Goal: Navigation & Orientation: Find specific page/section

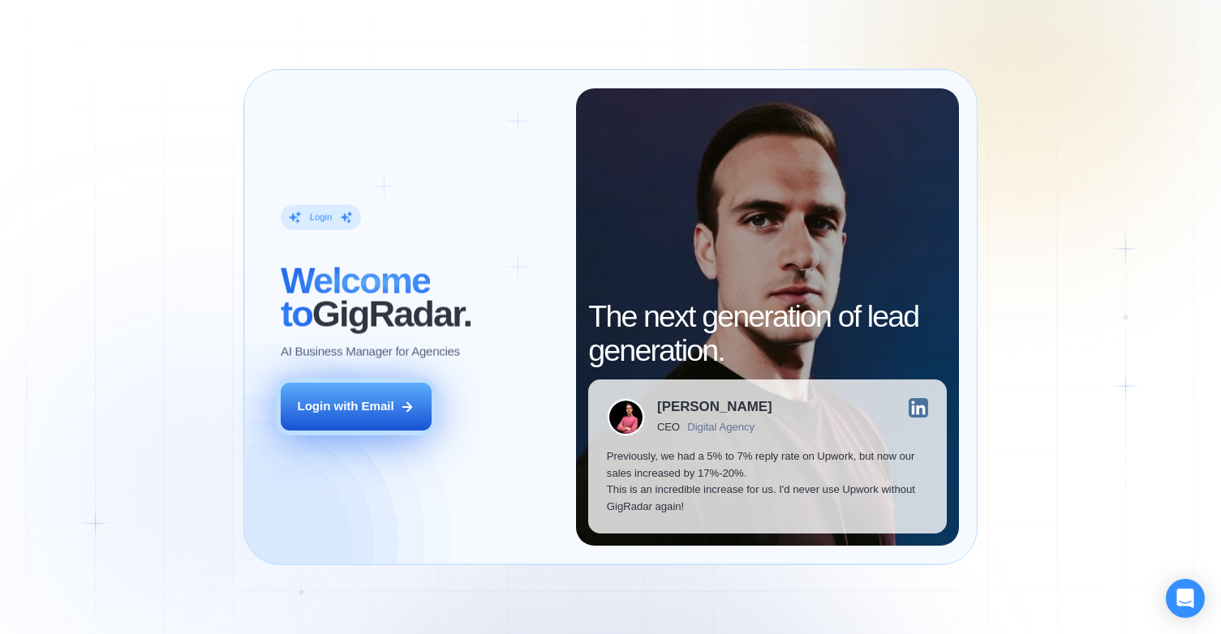
click at [393, 410] on div "Login with Email" at bounding box center [346, 406] width 97 height 17
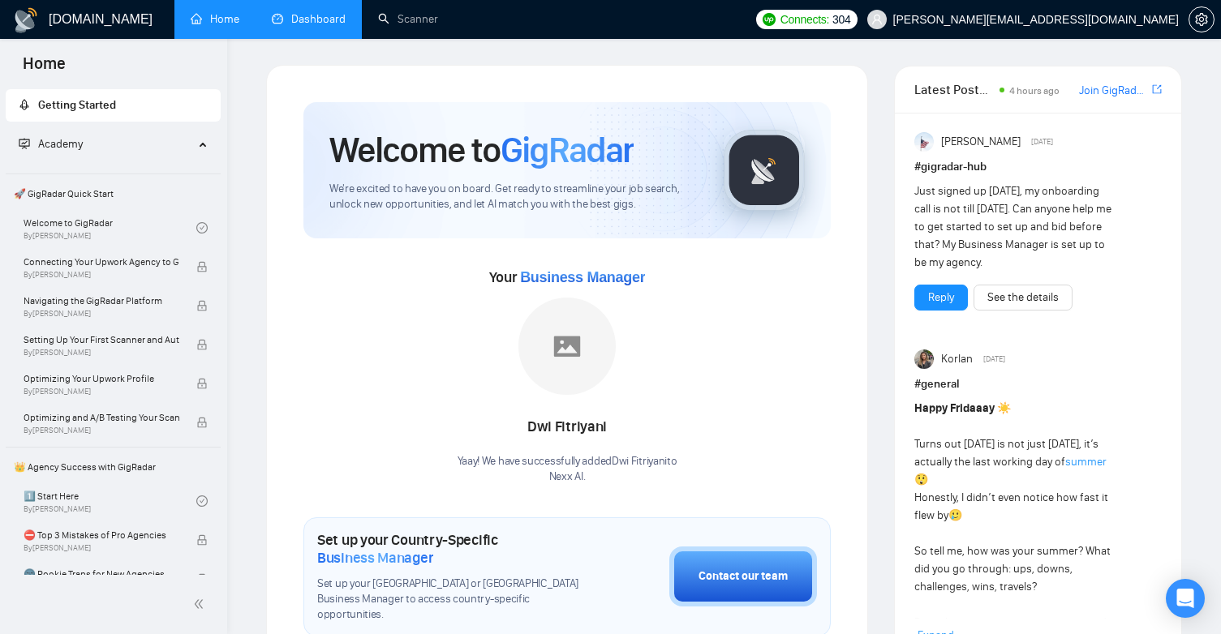
click at [338, 24] on link "Dashboard" at bounding box center [309, 19] width 74 height 14
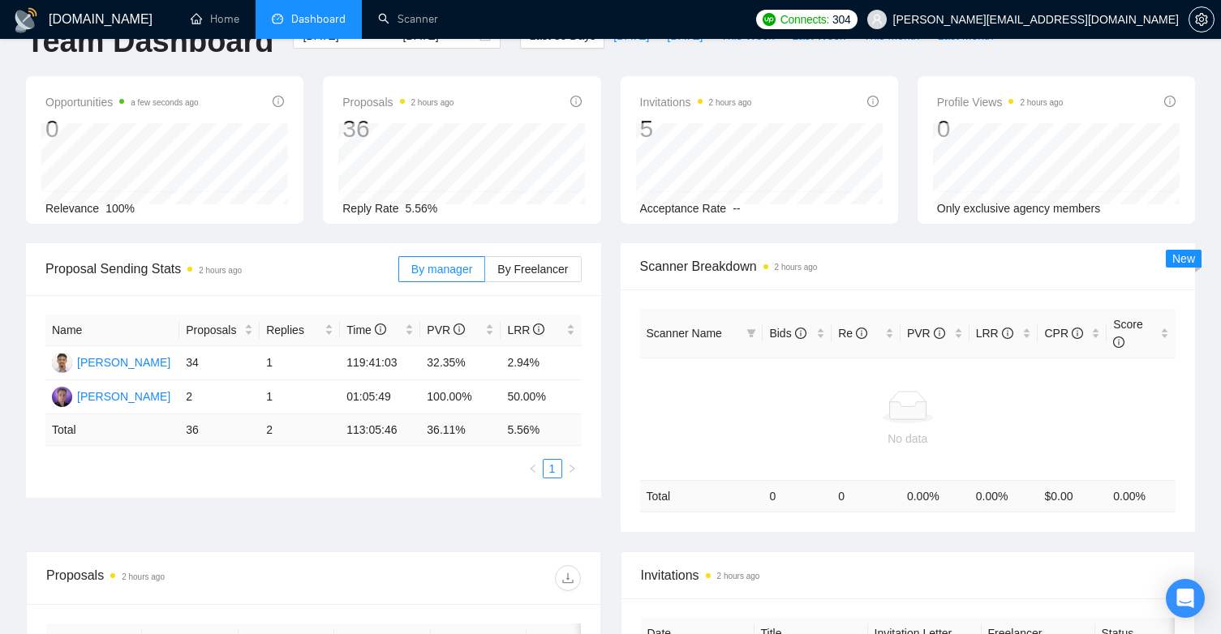
scroll to position [45, 0]
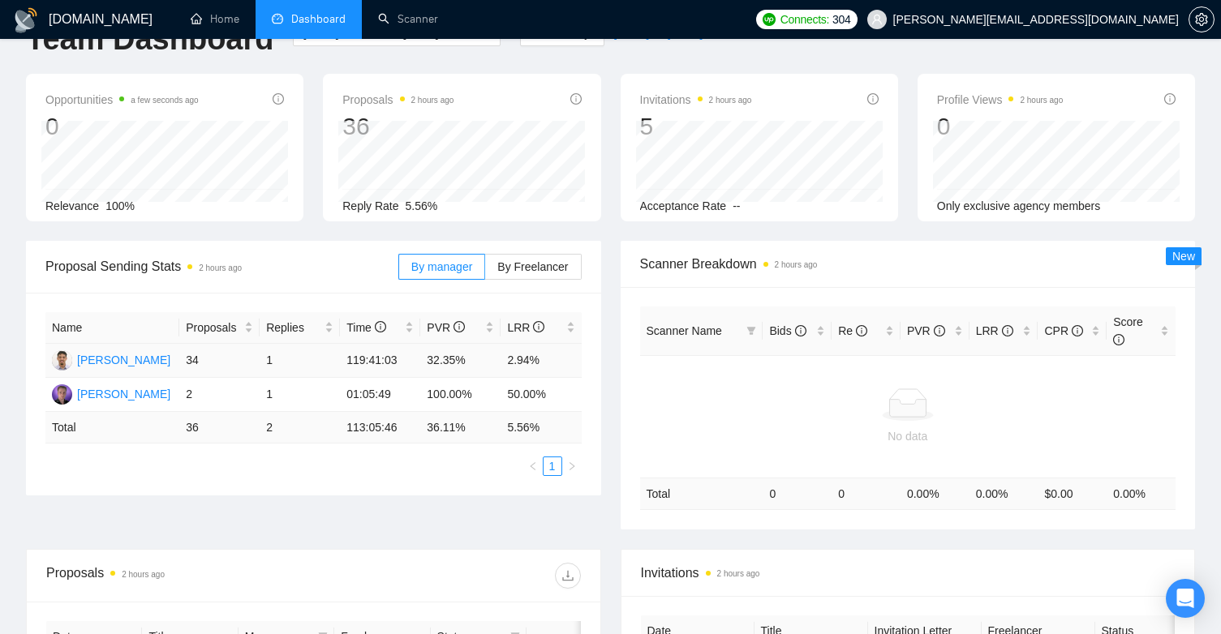
click at [280, 358] on td "1" at bounding box center [300, 361] width 80 height 34
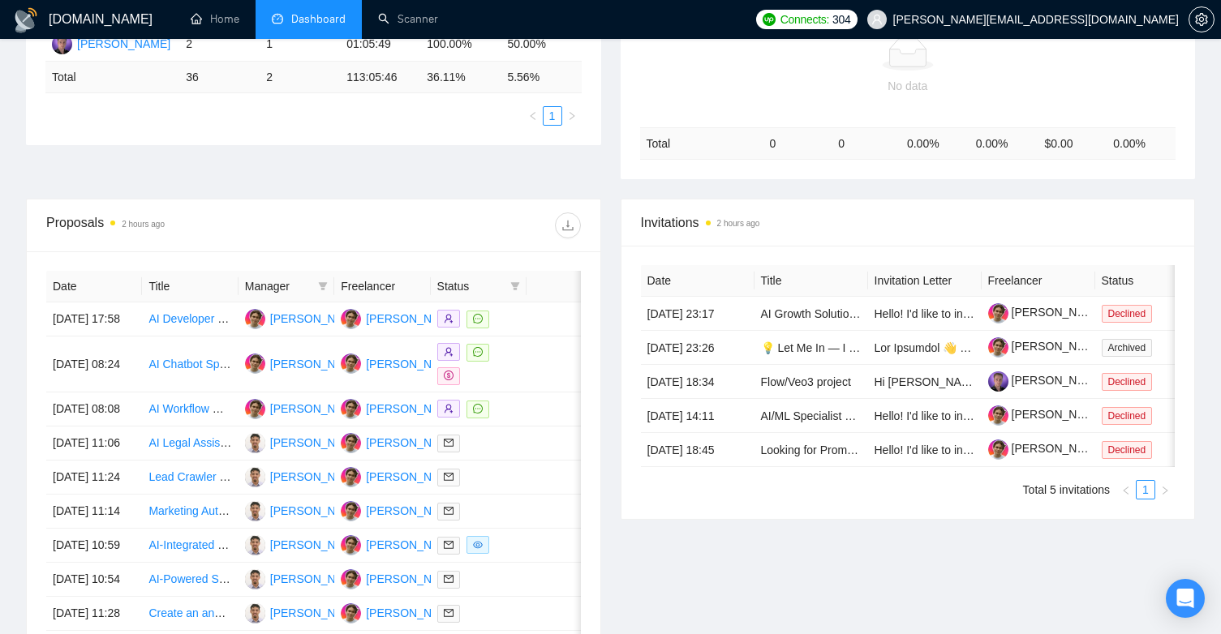
scroll to position [398, 0]
